Goal: Book appointment/travel/reservation

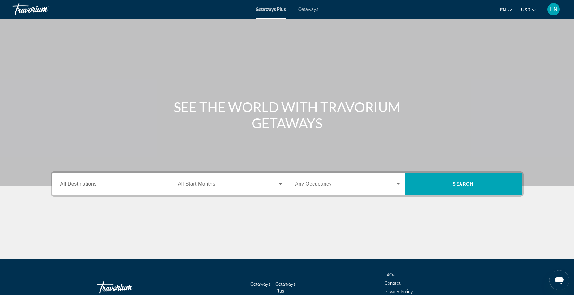
click at [282, 184] on icon "Search widget" at bounding box center [280, 183] width 7 height 7
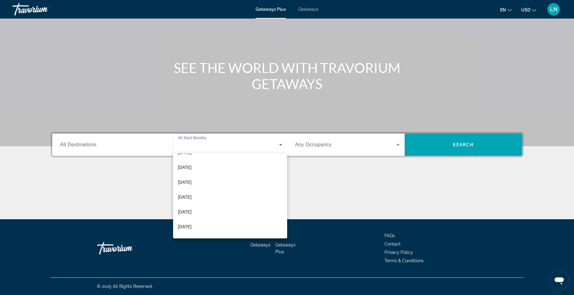
scroll to position [62, 0]
click at [192, 177] on span "[DATE]" at bounding box center [185, 175] width 14 height 7
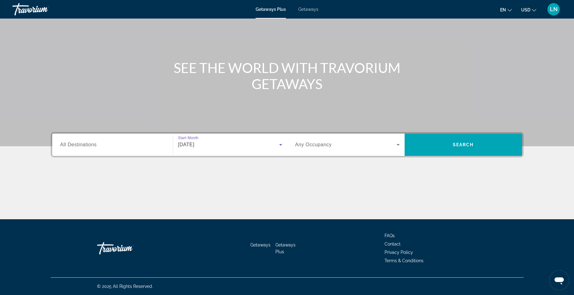
click at [398, 144] on icon "Search widget" at bounding box center [398, 145] width 3 height 2
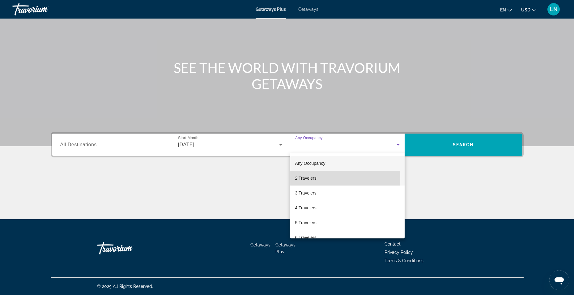
click at [328, 179] on mat-option "2 Travelers" at bounding box center [347, 178] width 114 height 15
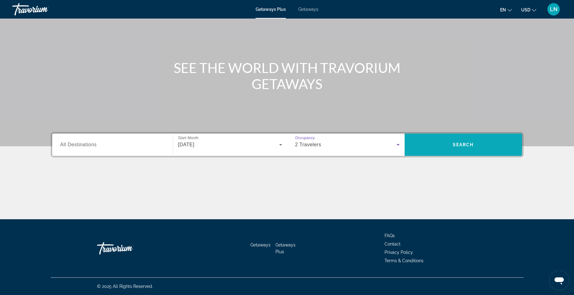
click at [480, 147] on span "Search" at bounding box center [463, 144] width 117 height 15
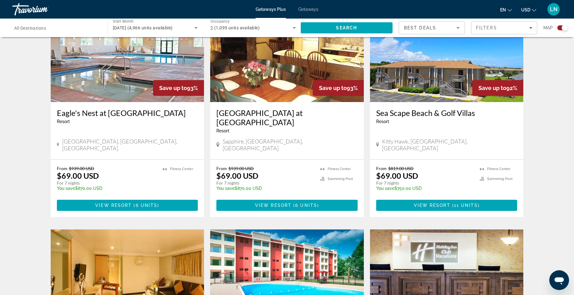
scroll to position [124, 0]
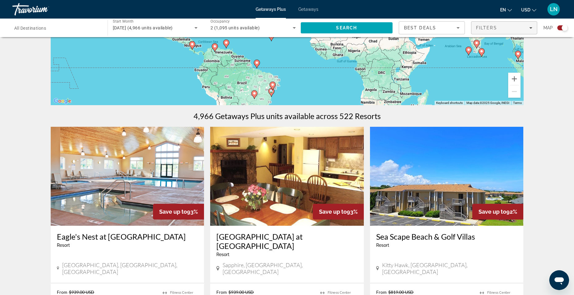
click at [519, 26] on div "Filters" at bounding box center [504, 27] width 56 height 5
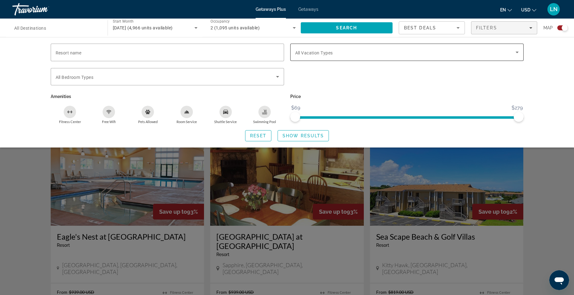
click at [519, 53] on icon "Search widget" at bounding box center [516, 52] width 7 height 7
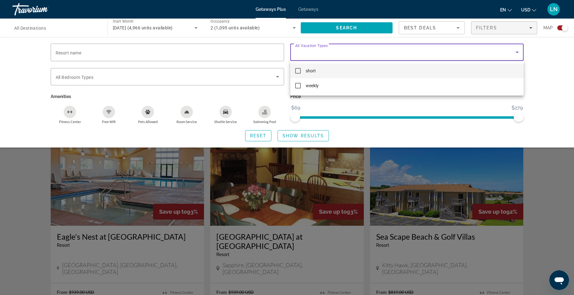
click at [299, 70] on mat-pseudo-checkbox at bounding box center [298, 71] width 6 height 6
click at [293, 134] on div at bounding box center [287, 147] width 574 height 295
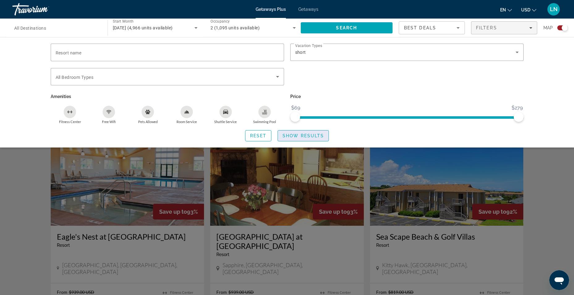
click at [306, 135] on span "Show Results" at bounding box center [302, 135] width 41 height 5
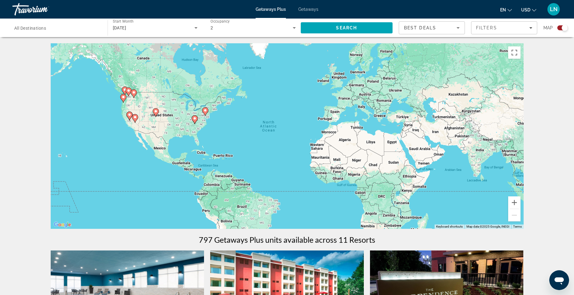
scroll to position [155, 0]
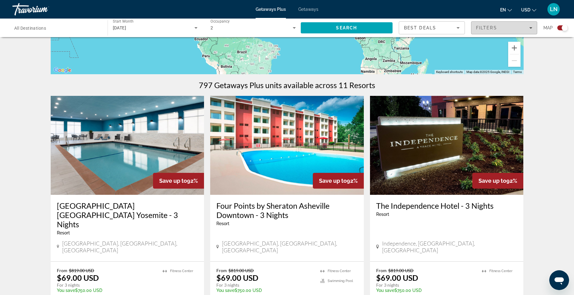
click at [530, 27] on icon "Filters" at bounding box center [530, 27] width 3 height 3
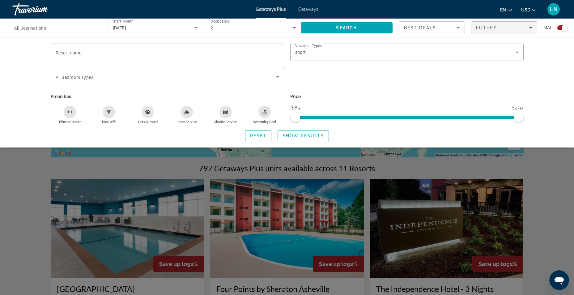
scroll to position [124, 0]
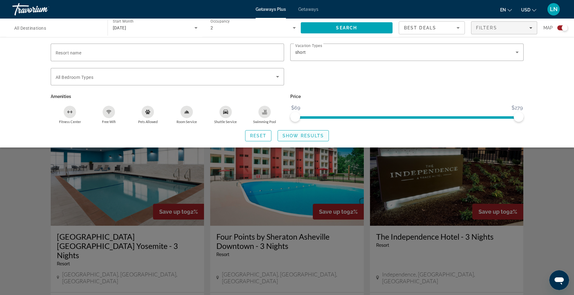
click at [302, 137] on span "Show Results" at bounding box center [302, 135] width 41 height 5
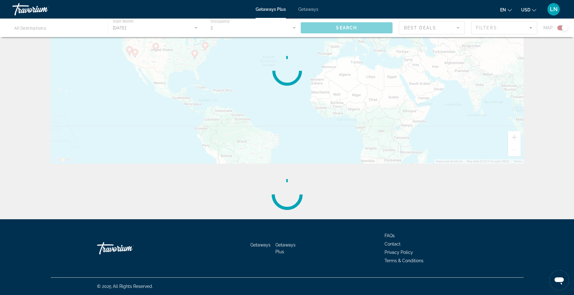
scroll to position [0, 0]
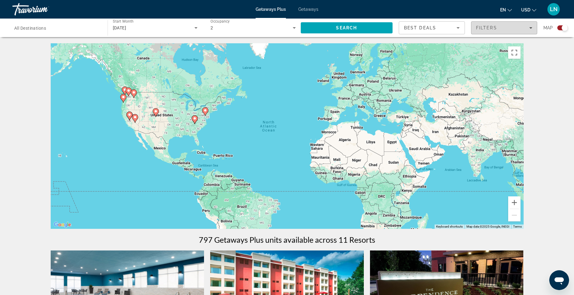
click at [515, 29] on div "Filters" at bounding box center [504, 27] width 56 height 5
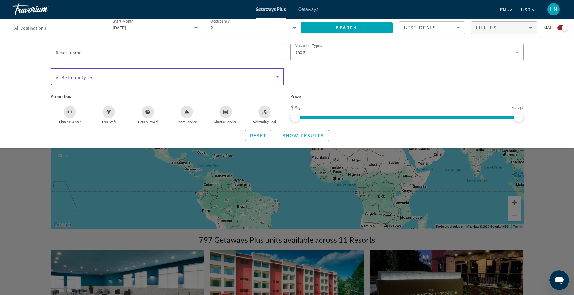
click at [276, 78] on icon "Search widget" at bounding box center [277, 76] width 7 height 7
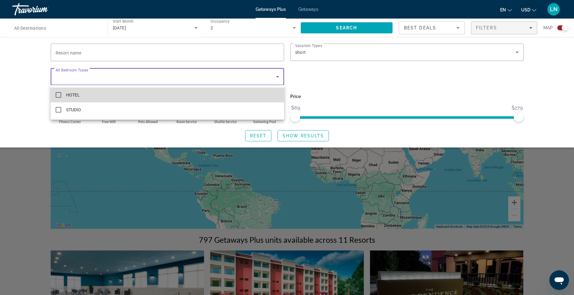
click at [58, 94] on mat-pseudo-checkbox at bounding box center [59, 95] width 6 height 6
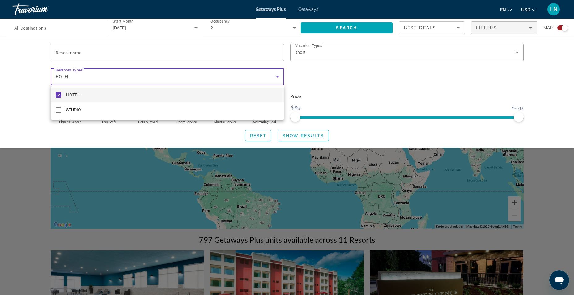
click at [381, 90] on div at bounding box center [287, 147] width 574 height 295
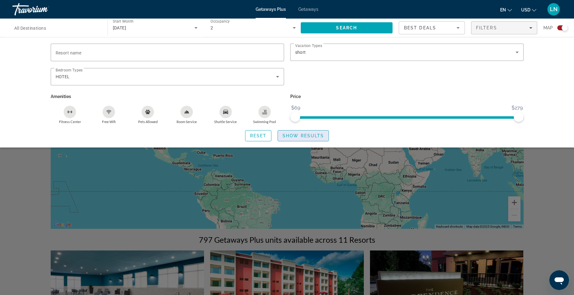
click at [302, 134] on span "Show Results" at bounding box center [302, 135] width 41 height 5
